Goal: Information Seeking & Learning: Learn about a topic

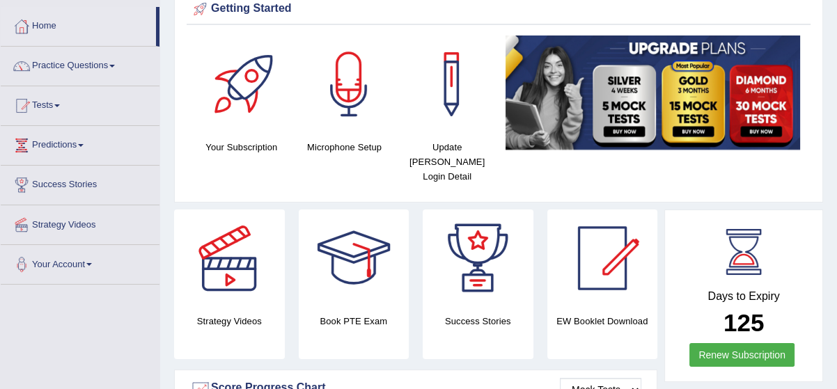
scroll to position [50, 0]
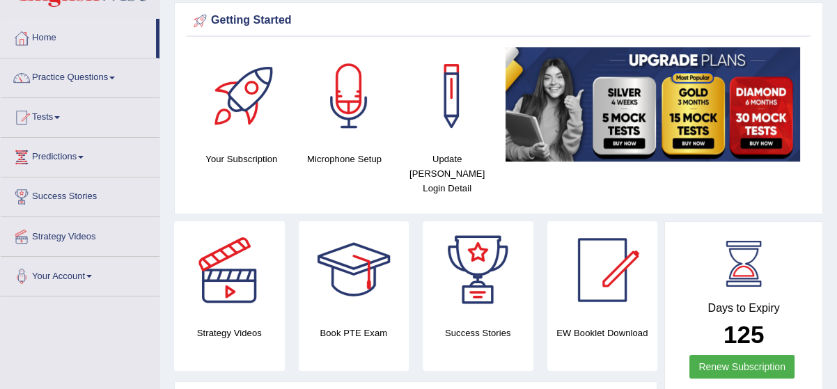
click at [109, 77] on link "Practice Questions" at bounding box center [80, 75] width 159 height 35
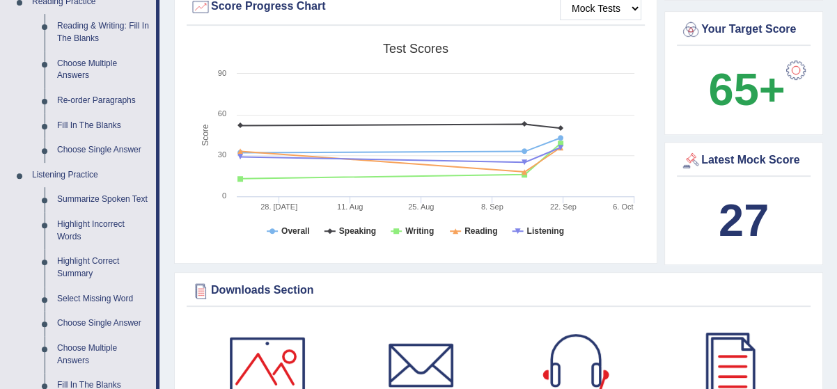
scroll to position [455, 0]
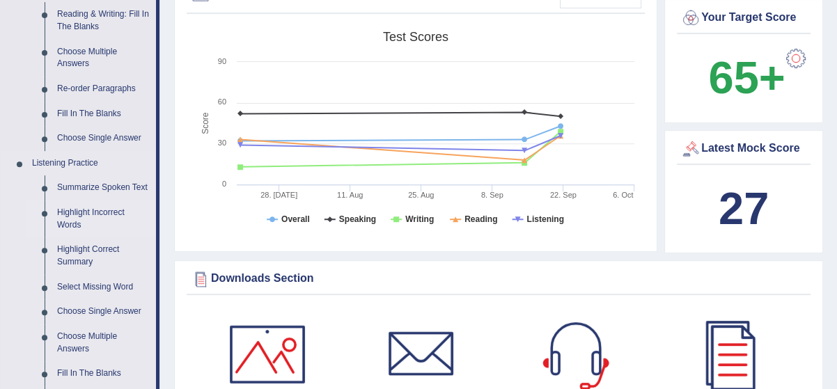
click at [93, 206] on link "Highlight Incorrect Words" at bounding box center [103, 218] width 105 height 37
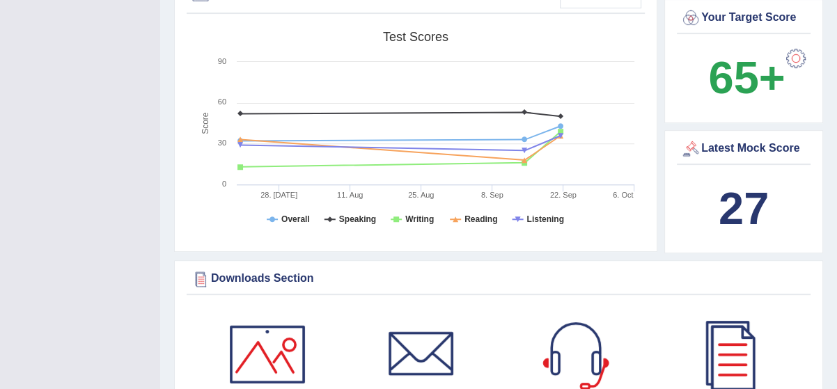
scroll to position [171, 0]
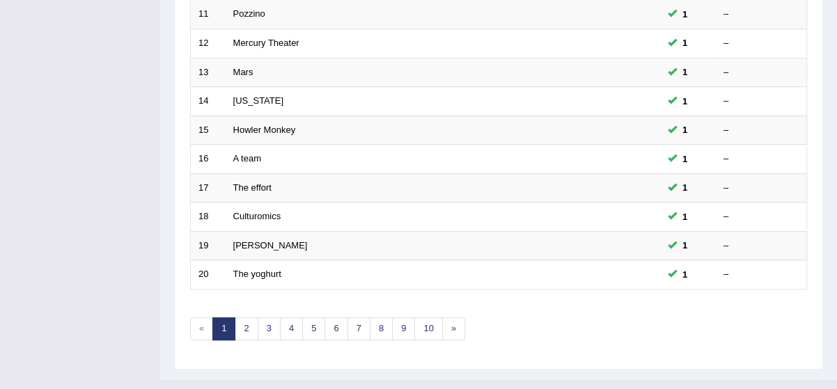
scroll to position [530, 0]
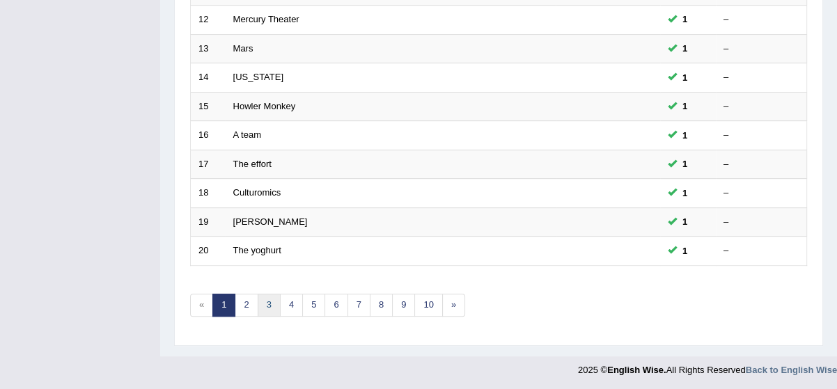
click at [274, 301] on link "3" at bounding box center [269, 305] width 23 height 23
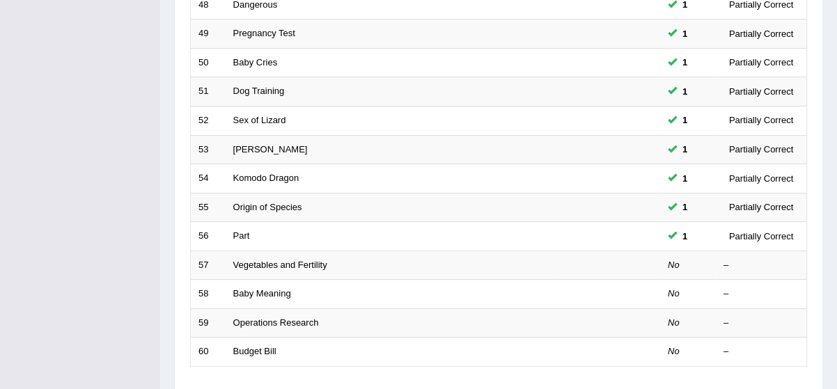
scroll to position [430, 0]
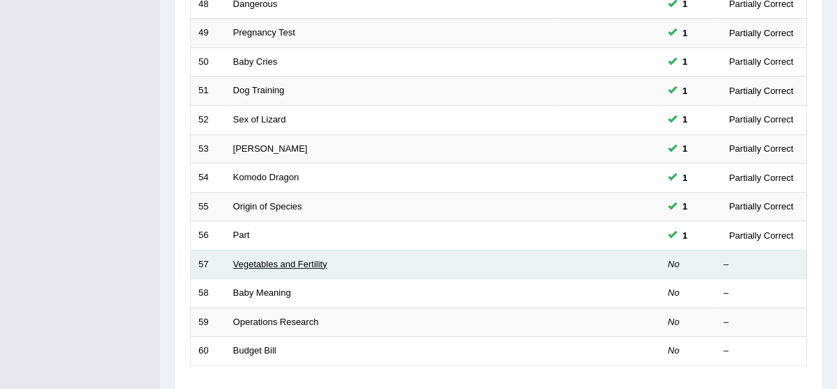
click at [268, 261] on link "Vegetables and Fertility" at bounding box center [280, 264] width 94 height 10
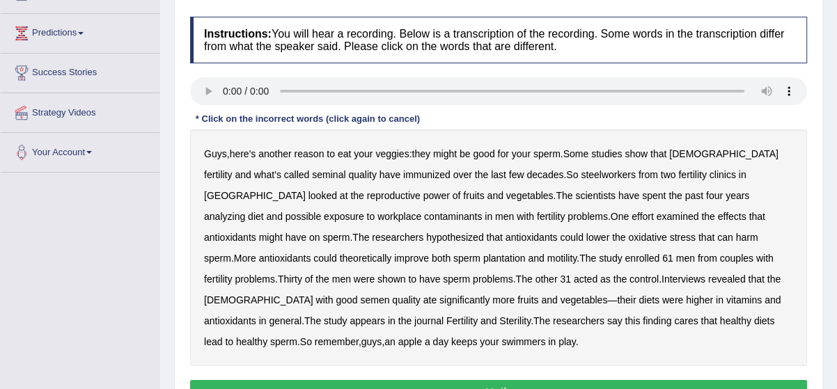
scroll to position [177, 0]
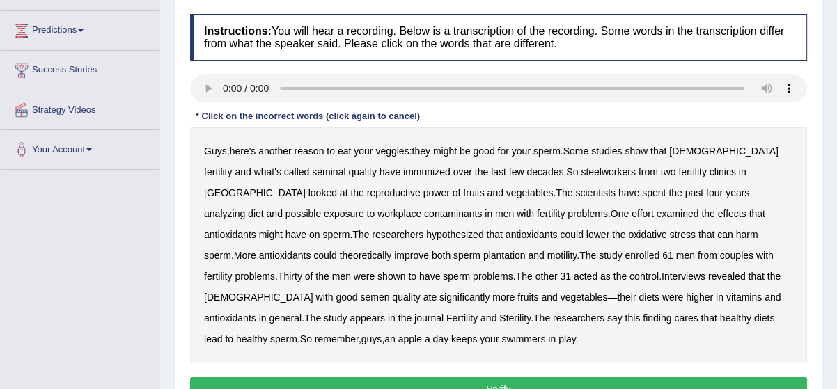
click at [612, 198] on div "Guys , here's another reason to eat your veggies : they might be good for your …" at bounding box center [498, 245] width 617 height 237
click at [245, 208] on b "analyzing" at bounding box center [224, 213] width 41 height 11
click at [483, 255] on b "plantation" at bounding box center [504, 255] width 42 height 11
click at [551, 378] on button "Verify" at bounding box center [498, 389] width 617 height 24
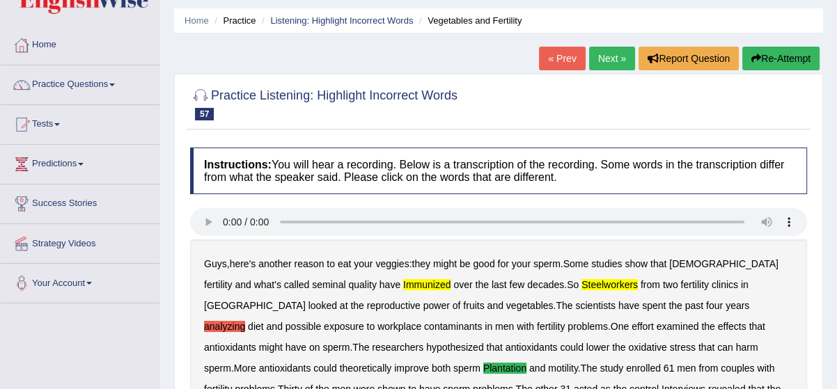
scroll to position [25, 0]
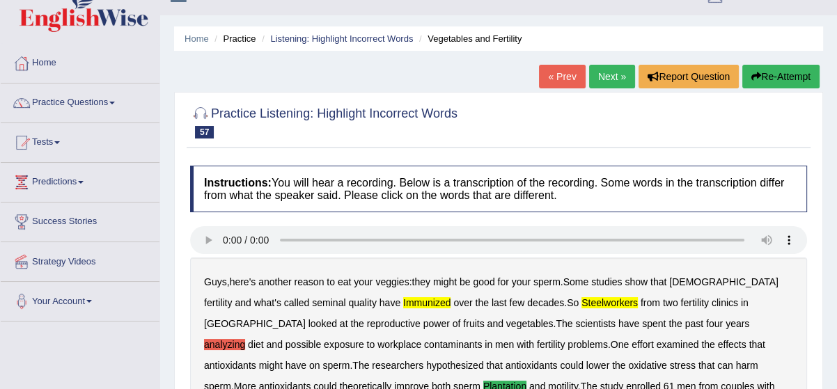
click at [603, 82] on link "Next »" at bounding box center [612, 77] width 46 height 24
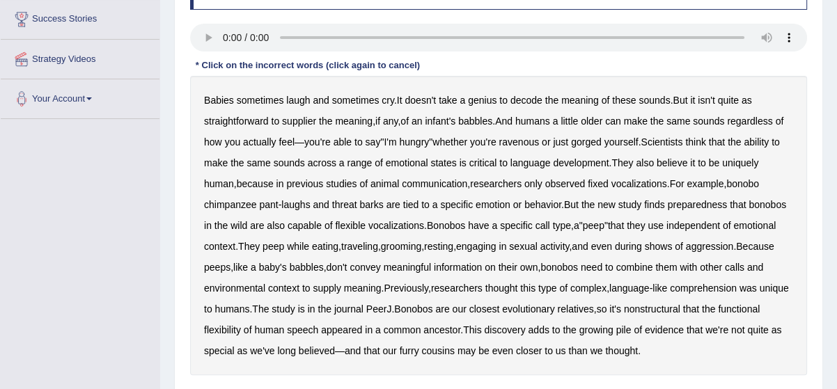
scroll to position [253, 0]
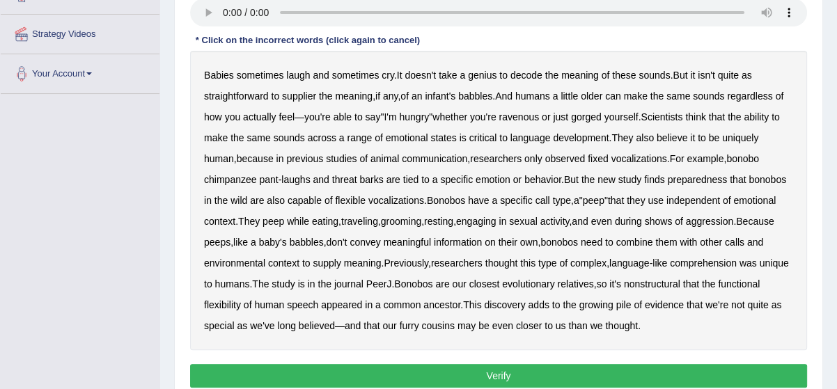
click at [230, 81] on div "Instructions: You will hear a recording. Below is a transcription of the record…" at bounding box center [499, 165] width 624 height 468
click at [299, 98] on b "supplier" at bounding box center [299, 95] width 34 height 11
click at [709, 178] on b "preparedness" at bounding box center [697, 179] width 60 height 11
click at [680, 285] on b "nonstructural" at bounding box center [652, 283] width 56 height 11
click at [557, 373] on button "Verify" at bounding box center [498, 376] width 617 height 24
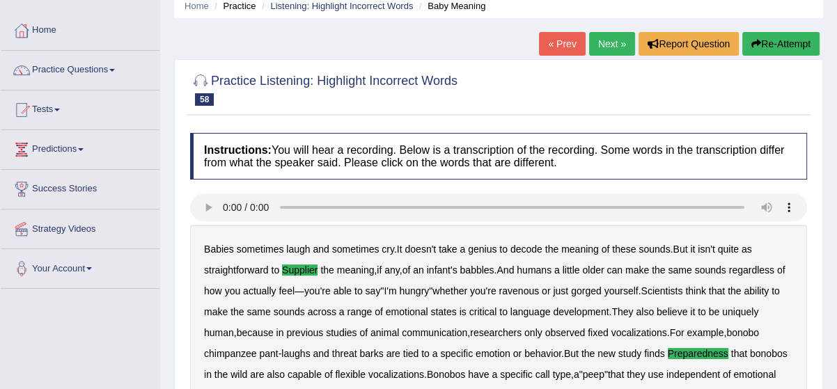
scroll to position [50, 0]
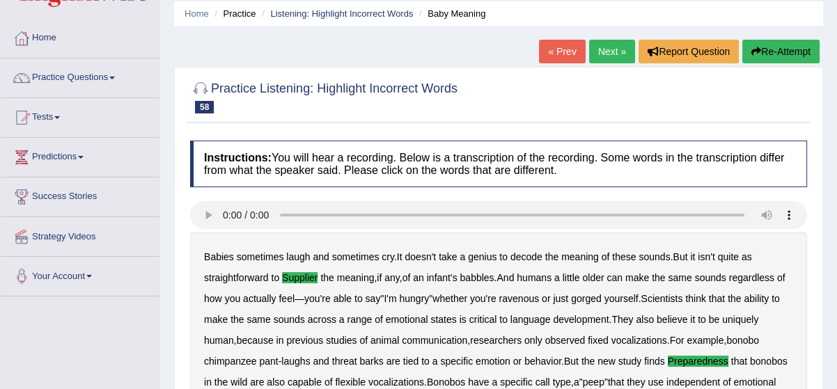
click at [619, 45] on link "Next »" at bounding box center [612, 52] width 46 height 24
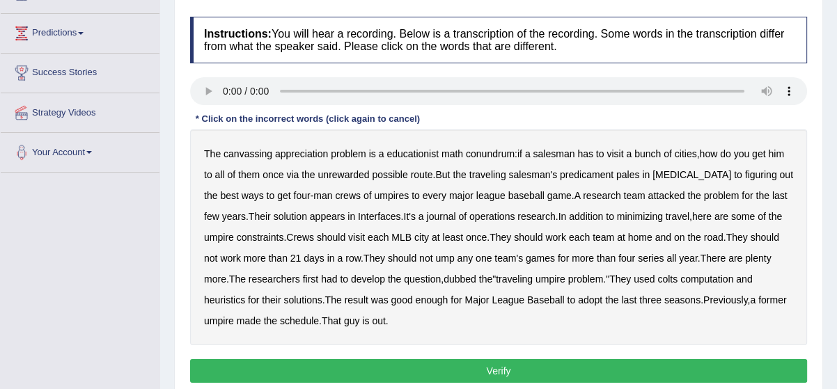
scroll to position [202, 0]
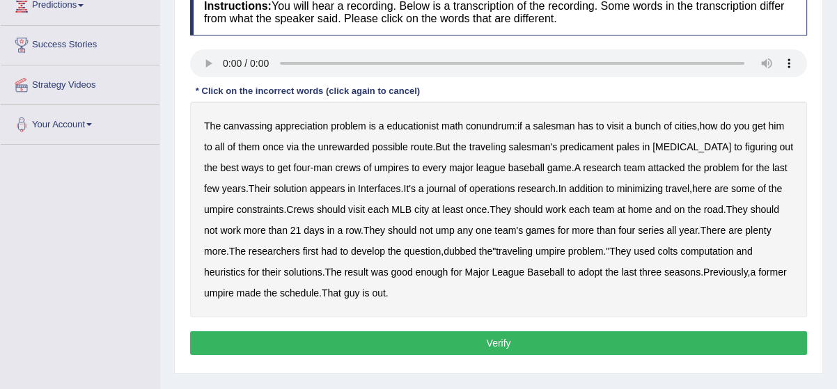
click at [264, 125] on b "canvassing" at bounding box center [247, 125] width 49 height 11
click at [676, 254] on b "colts" at bounding box center [667, 251] width 20 height 11
click at [484, 271] on b "Major" at bounding box center [476, 272] width 24 height 11
click at [451, 335] on button "Verify" at bounding box center [498, 343] width 617 height 24
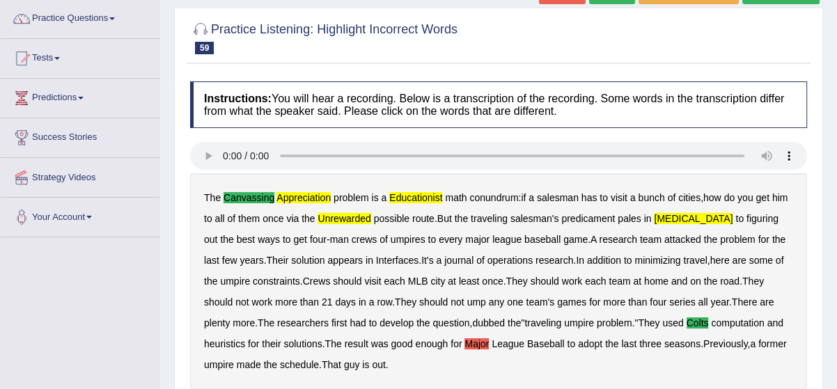
scroll to position [101, 0]
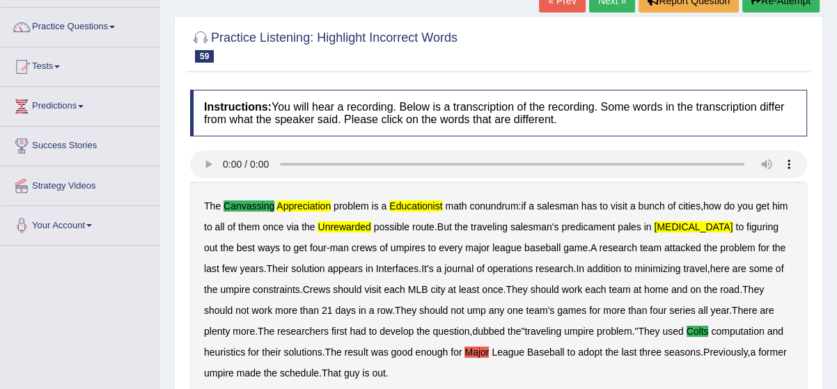
click at [801, 1] on button "Re-Attempt" at bounding box center [780, 1] width 77 height 24
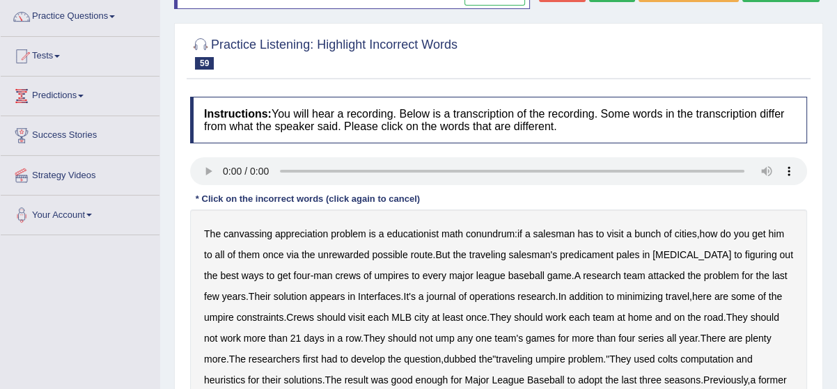
click at [264, 234] on b "canvassing" at bounding box center [247, 233] width 49 height 11
click at [298, 234] on b "appreciation" at bounding box center [301, 233] width 53 height 11
click at [421, 229] on b "educationist" at bounding box center [412, 233] width 52 height 11
click at [674, 255] on b "[MEDICAL_DATA]" at bounding box center [691, 254] width 79 height 11
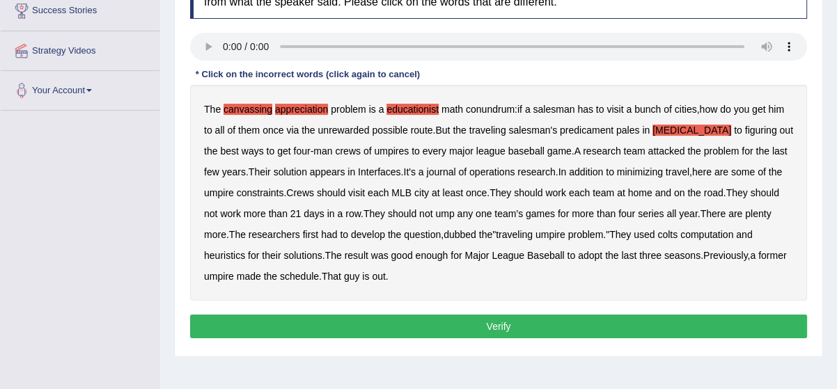
scroll to position [238, 0]
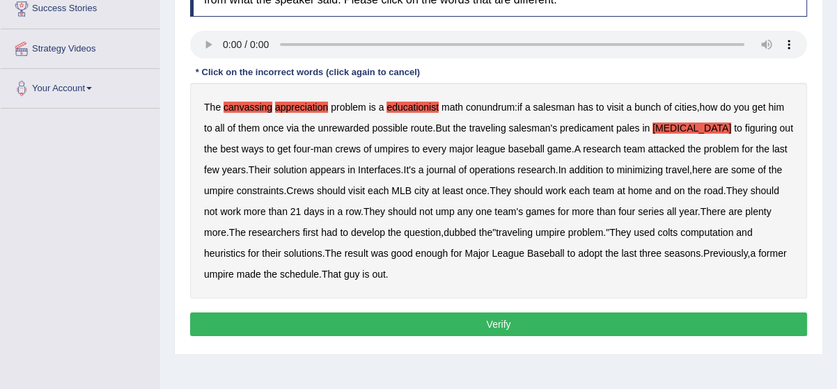
click at [777, 319] on button "Verify" at bounding box center [498, 325] width 617 height 24
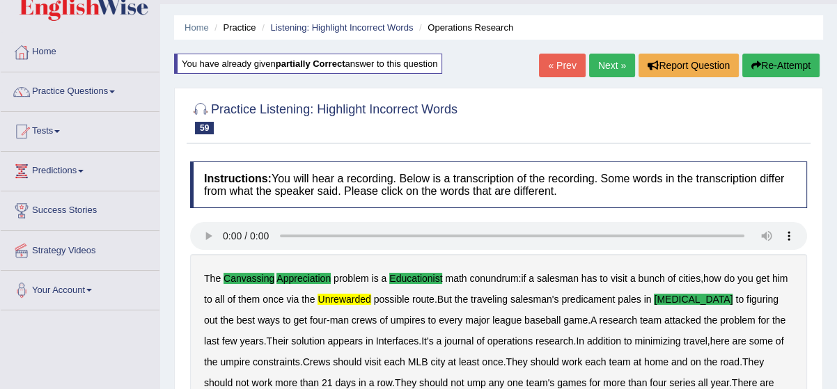
scroll to position [10, 0]
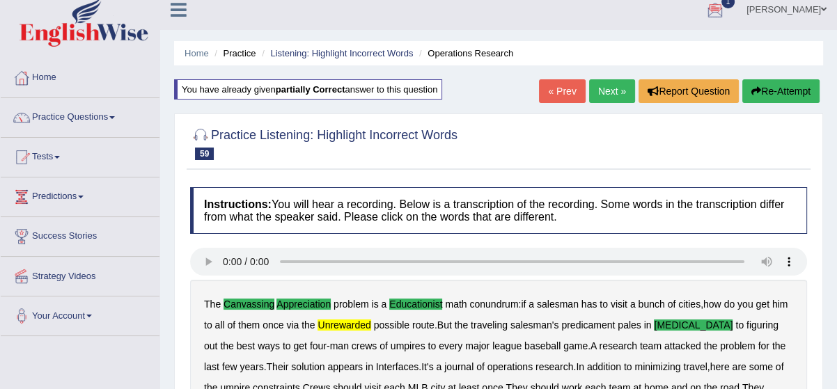
click at [604, 84] on link "Next »" at bounding box center [612, 91] width 46 height 24
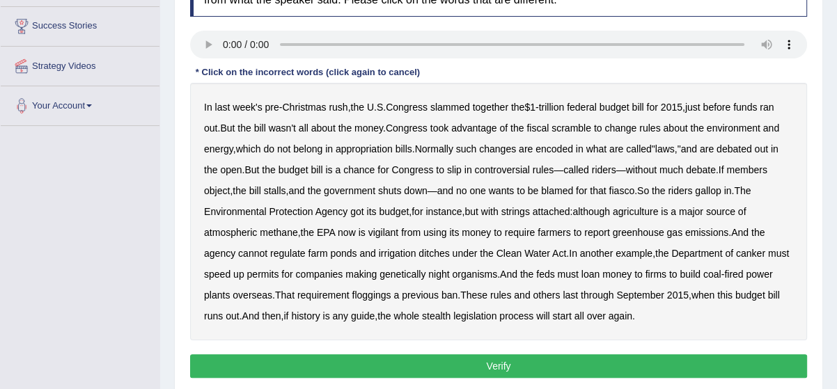
scroll to position [228, 0]
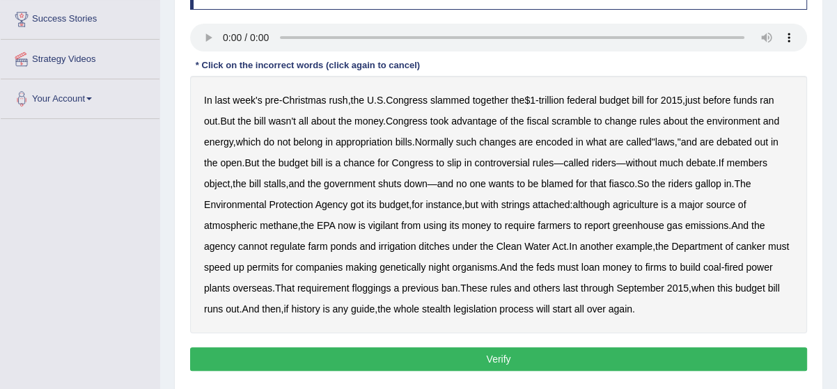
click at [537, 118] on b "fiscal" at bounding box center [537, 121] width 22 height 11
click at [387, 226] on b "vigilant" at bounding box center [383, 225] width 31 height 11
click at [754, 246] on b "canker" at bounding box center [750, 246] width 29 height 11
click at [390, 287] on b "floggings" at bounding box center [370, 288] width 39 height 11
click at [615, 360] on button "Verify" at bounding box center [498, 359] width 617 height 24
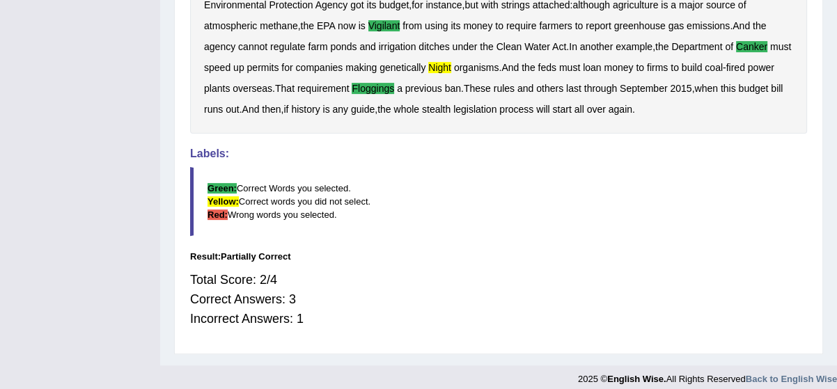
scroll to position [417, 0]
